Goal: Transaction & Acquisition: Register for event/course

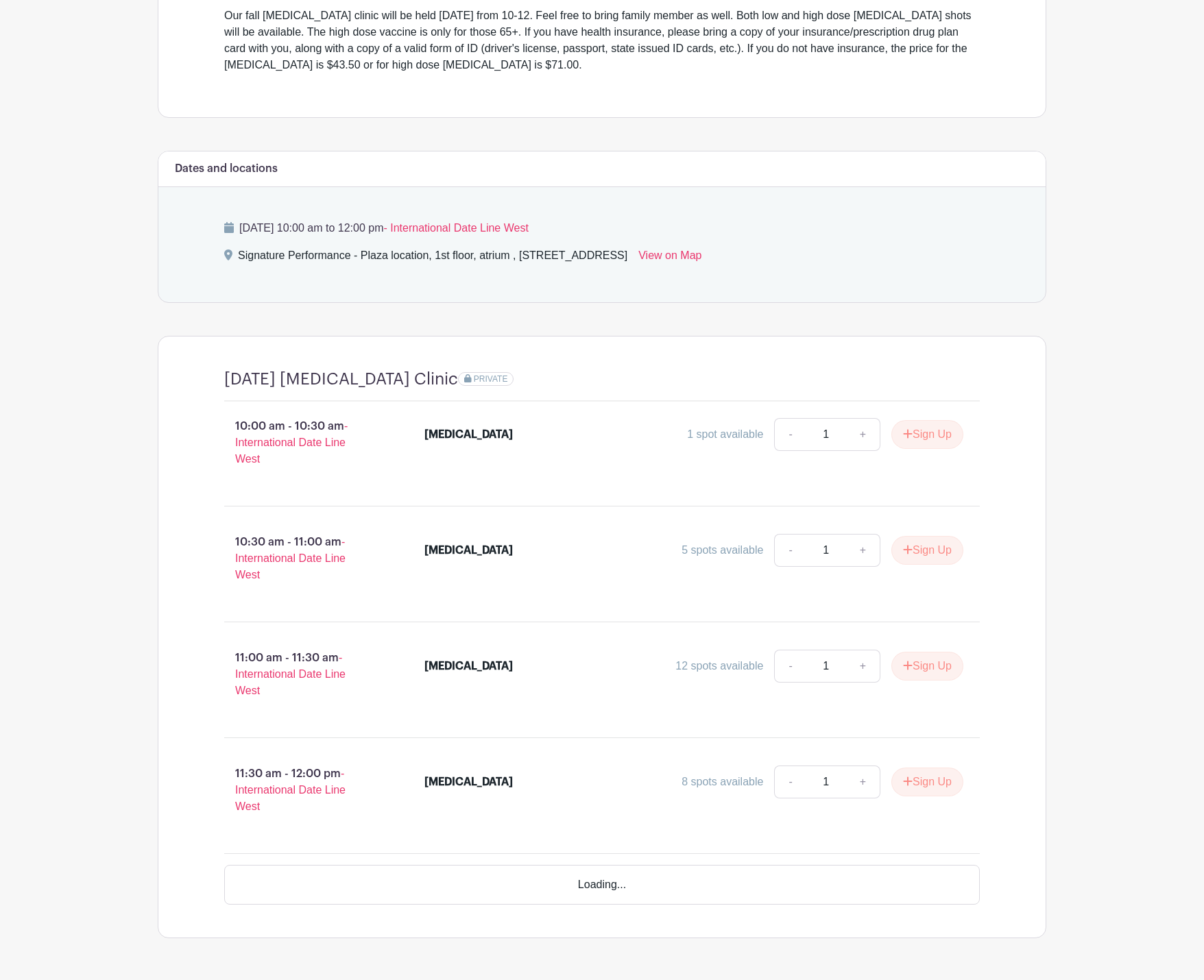
scroll to position [451, 0]
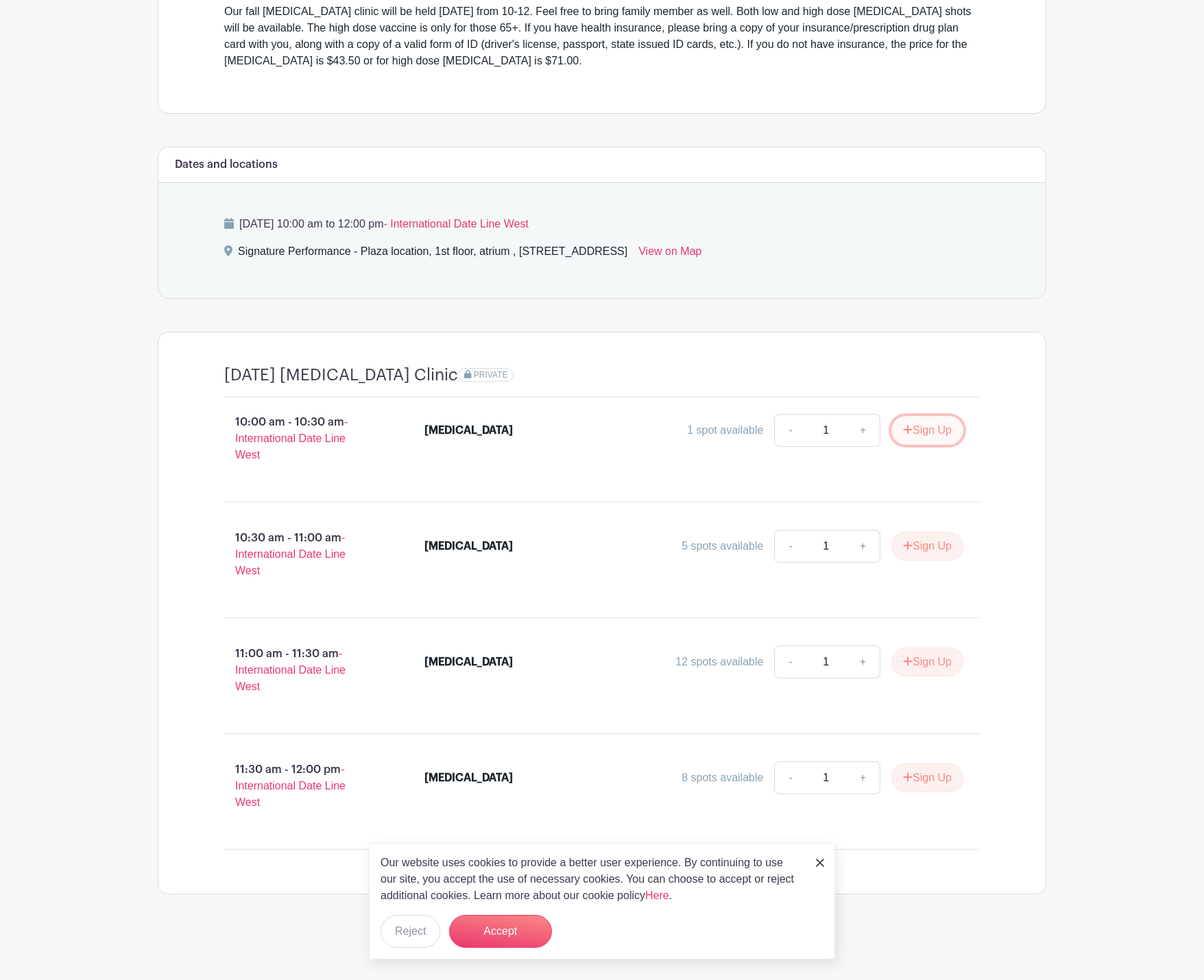
click at [928, 434] on button "Sign Up" at bounding box center [927, 431] width 72 height 29
click at [946, 946] on link "Review & Confirm Signups" at bounding box center [966, 944] width 159 height 32
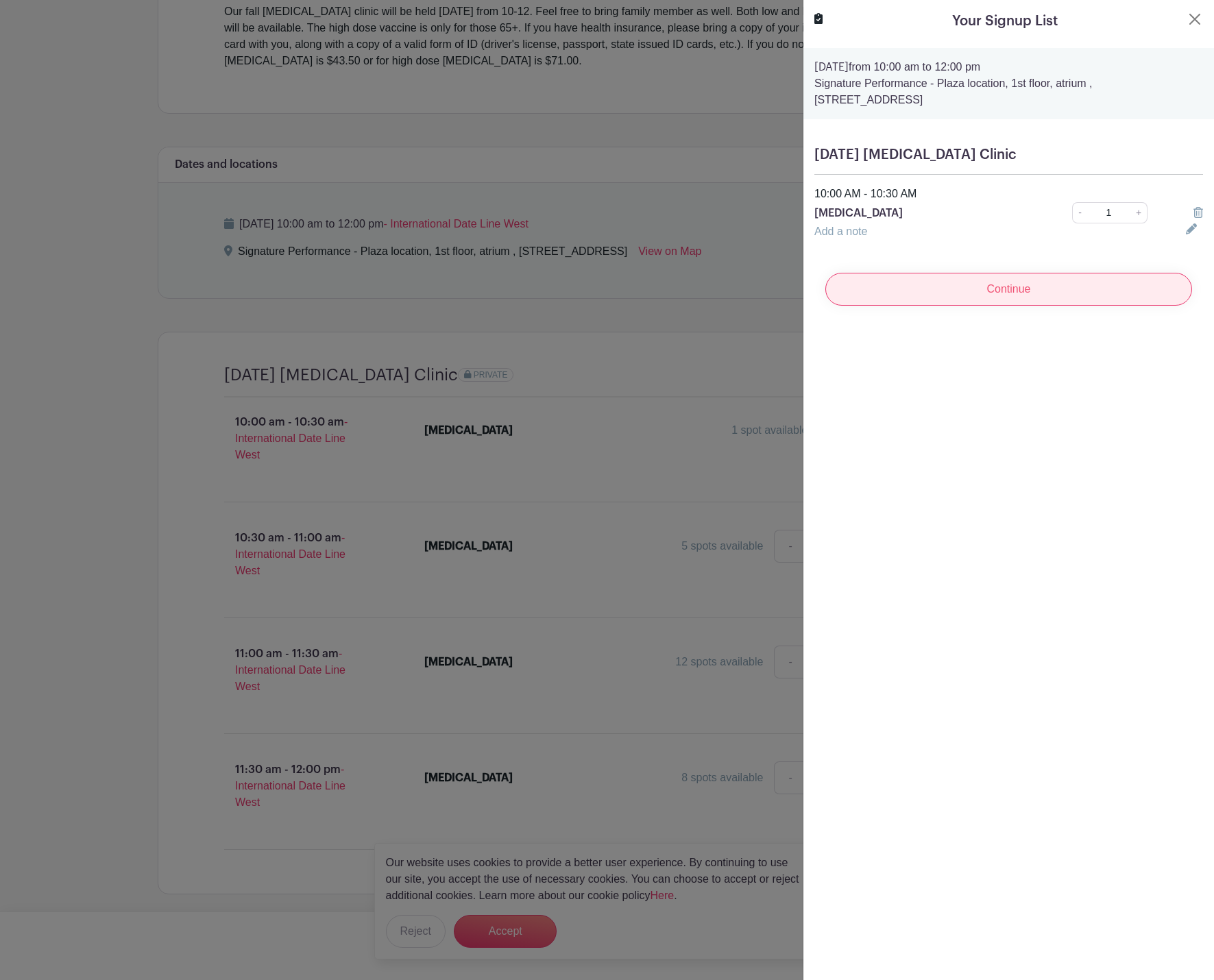
click at [1045, 286] on input "Continue" at bounding box center [1008, 289] width 367 height 32
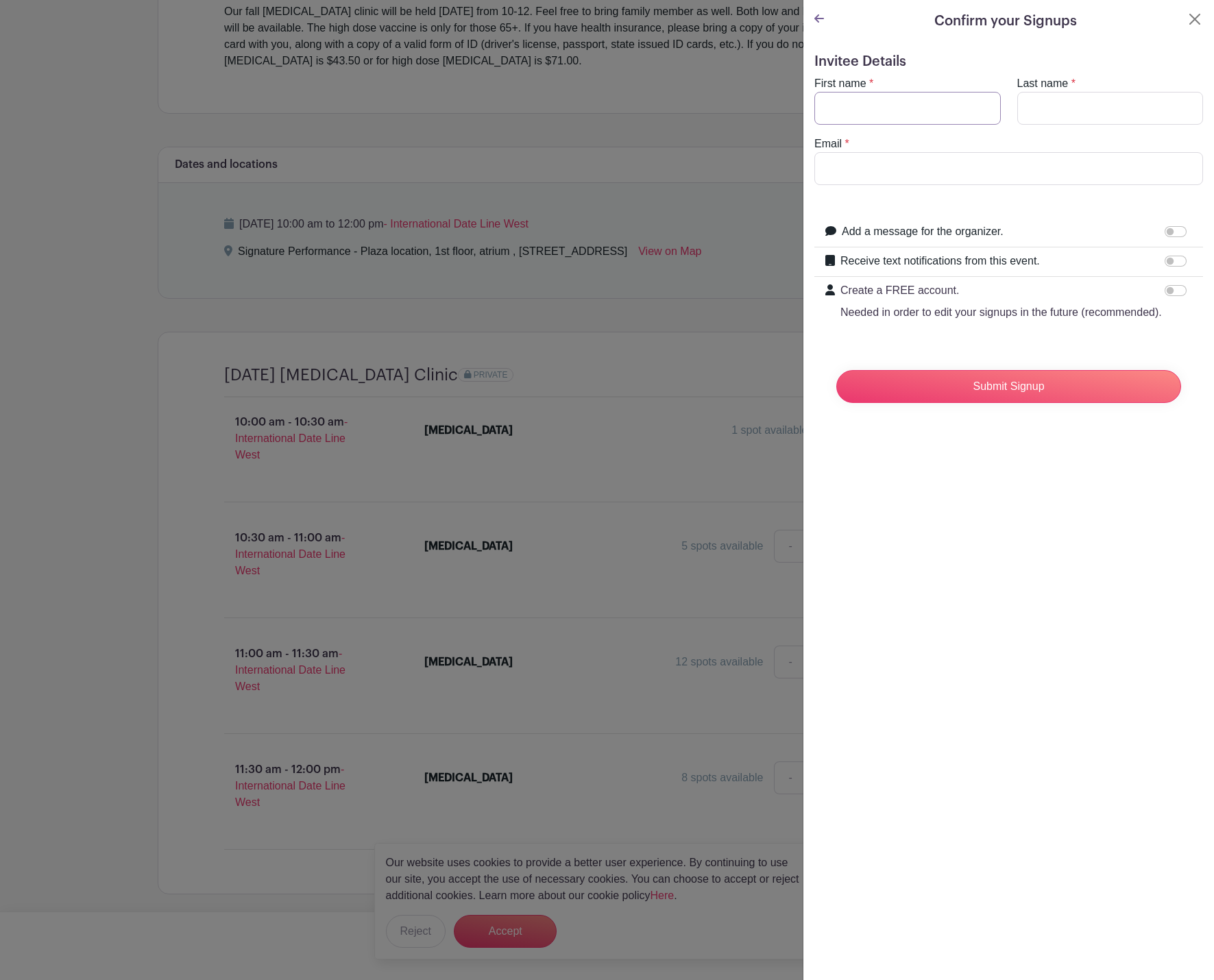
click at [893, 110] on input "First name" at bounding box center [907, 108] width 186 height 32
type input "[PERSON_NAME]"
type input "[PERSON_NAME] [PERSON_NAME]"
type input "[EMAIL_ADDRESS][DOMAIN_NAME]"
click at [1001, 403] on input "Submit Signup" at bounding box center [1008, 387] width 345 height 32
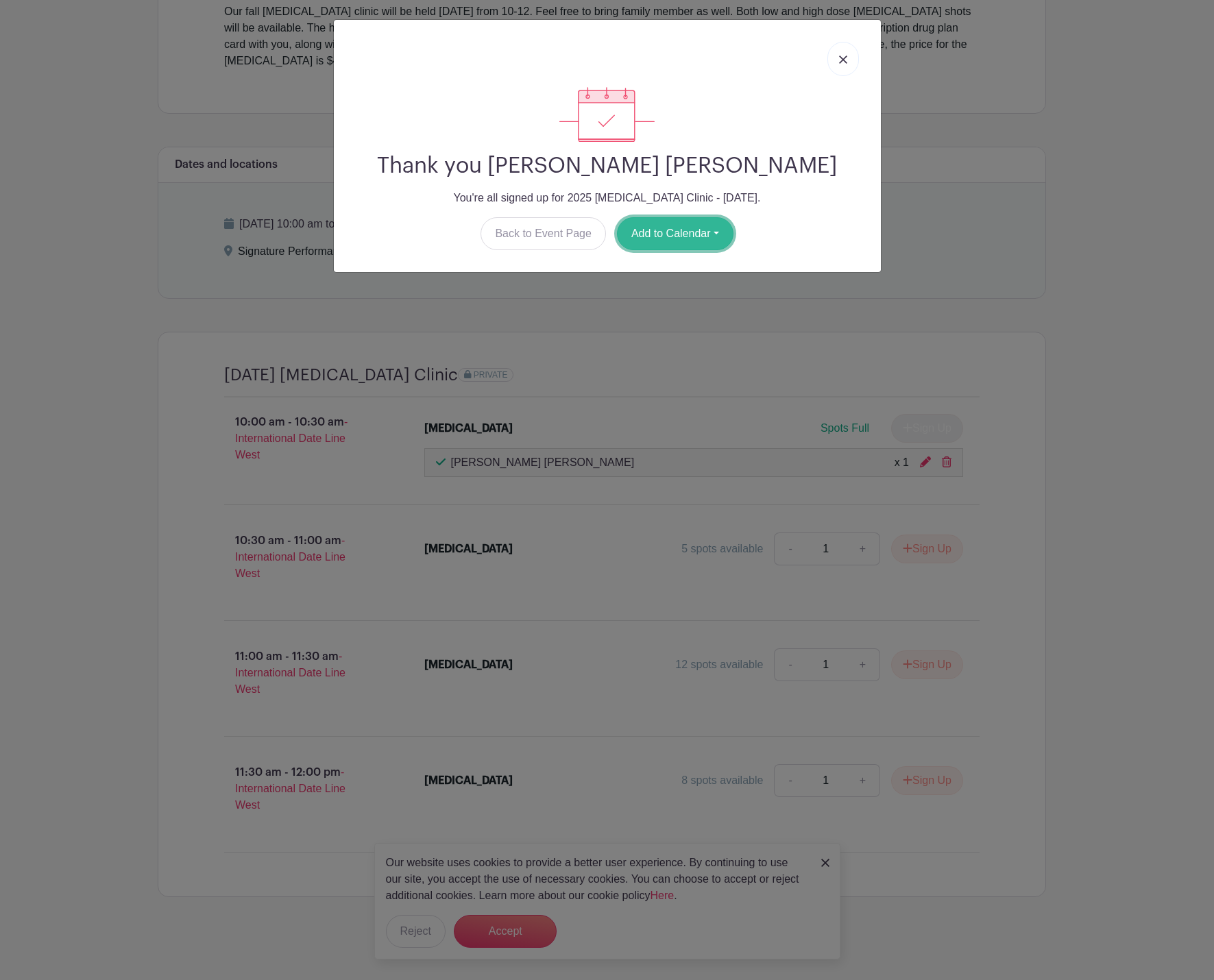
click at [659, 233] on button "Add to Calendar" at bounding box center [675, 233] width 116 height 32
click at [667, 293] on link "Outlook" at bounding box center [671, 291] width 109 height 22
click at [843, 64] on link at bounding box center [842, 59] width 32 height 34
